Goal: Information Seeking & Learning: Learn about a topic

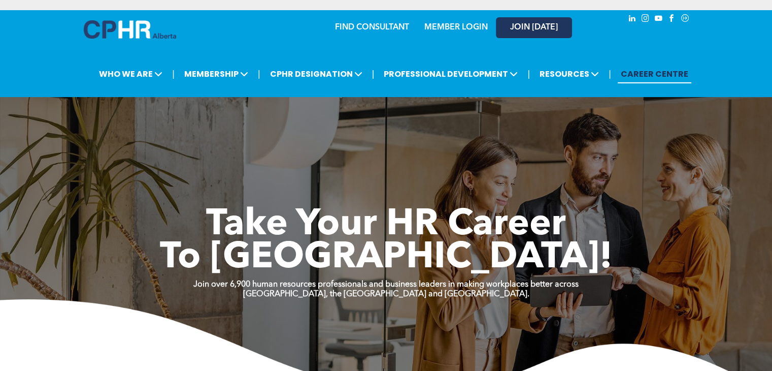
click at [526, 23] on span "JOIN [DATE]" at bounding box center [534, 28] width 48 height 10
click at [447, 24] on link "MEMBER LOGIN" at bounding box center [455, 27] width 63 height 8
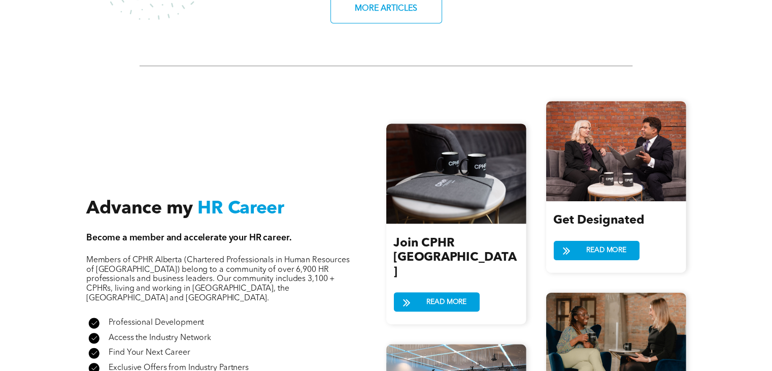
scroll to position [1275, 0]
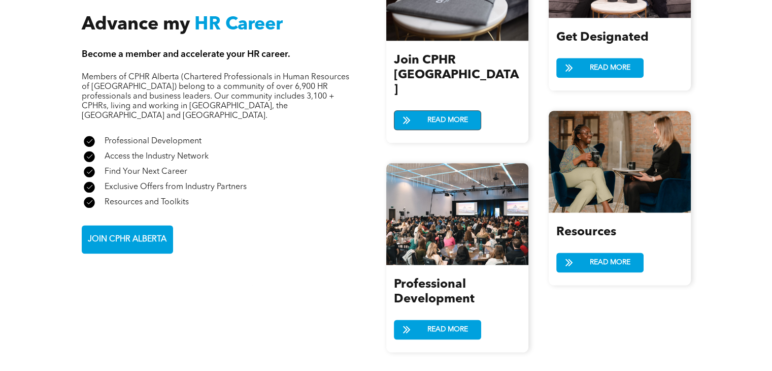
click at [456, 111] on span "READ MORE" at bounding box center [448, 120] width 48 height 19
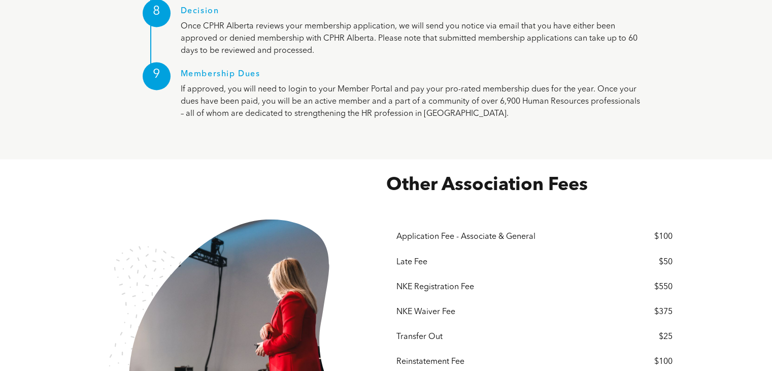
scroll to position [1678, 0]
